Goal: Find specific page/section

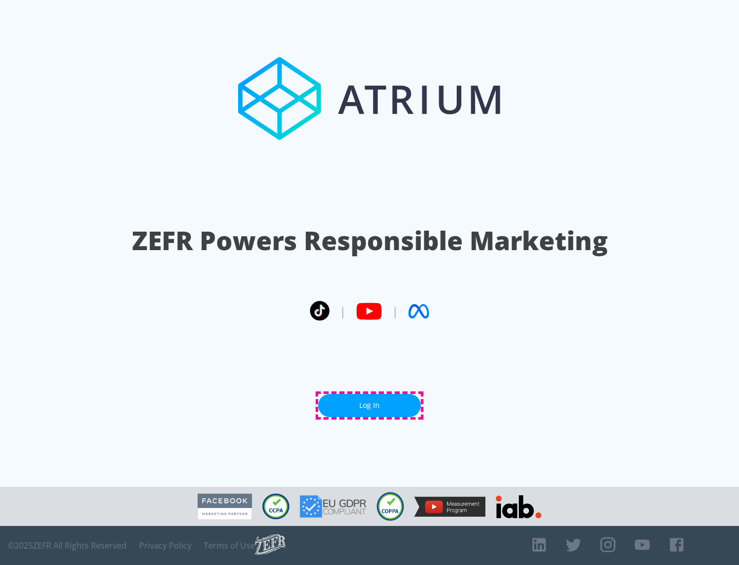
click at [370, 405] on link "Log In" at bounding box center [369, 405] width 103 height 23
